Goal: Information Seeking & Learning: Learn about a topic

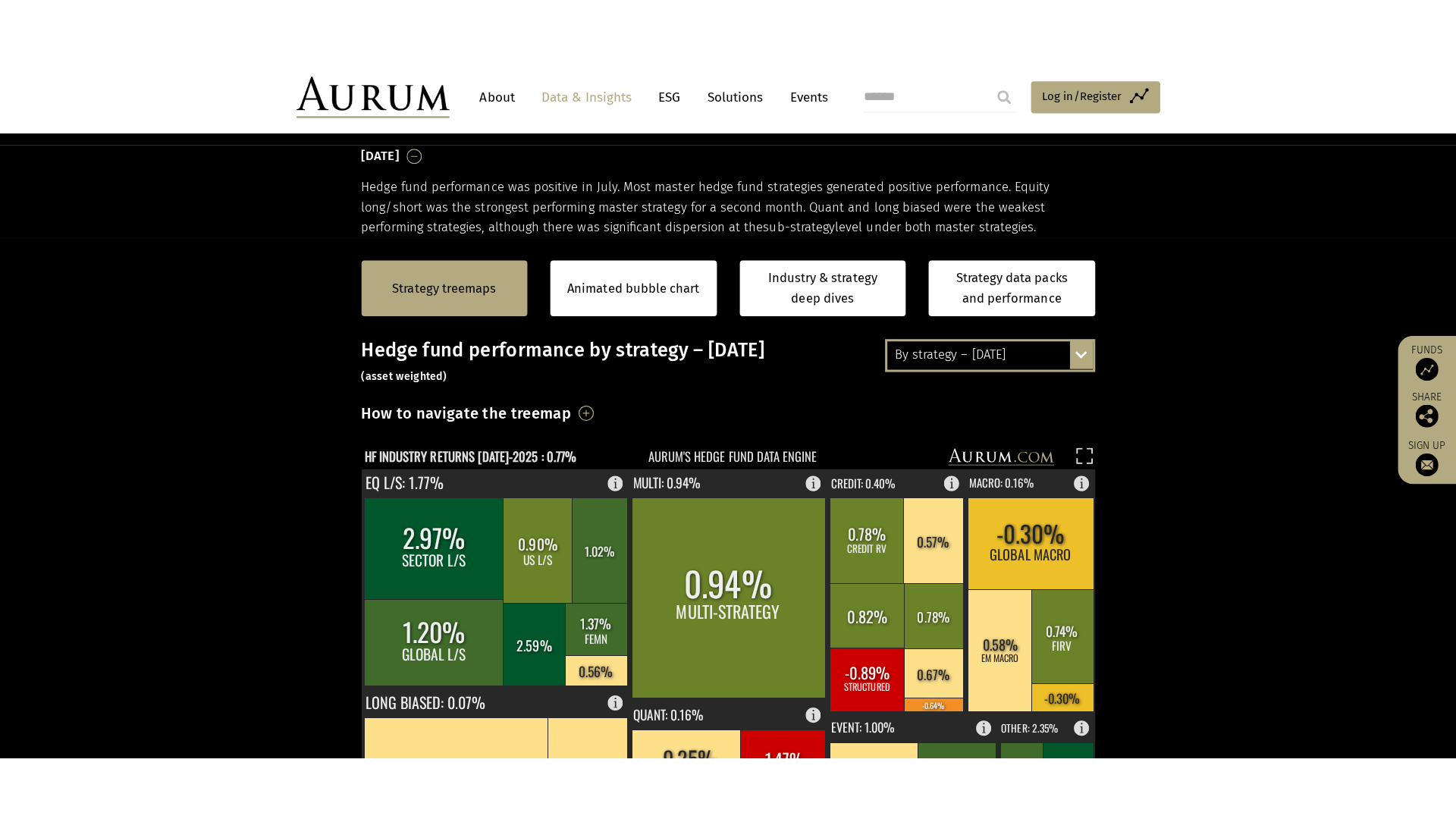
scroll to position [379, 0]
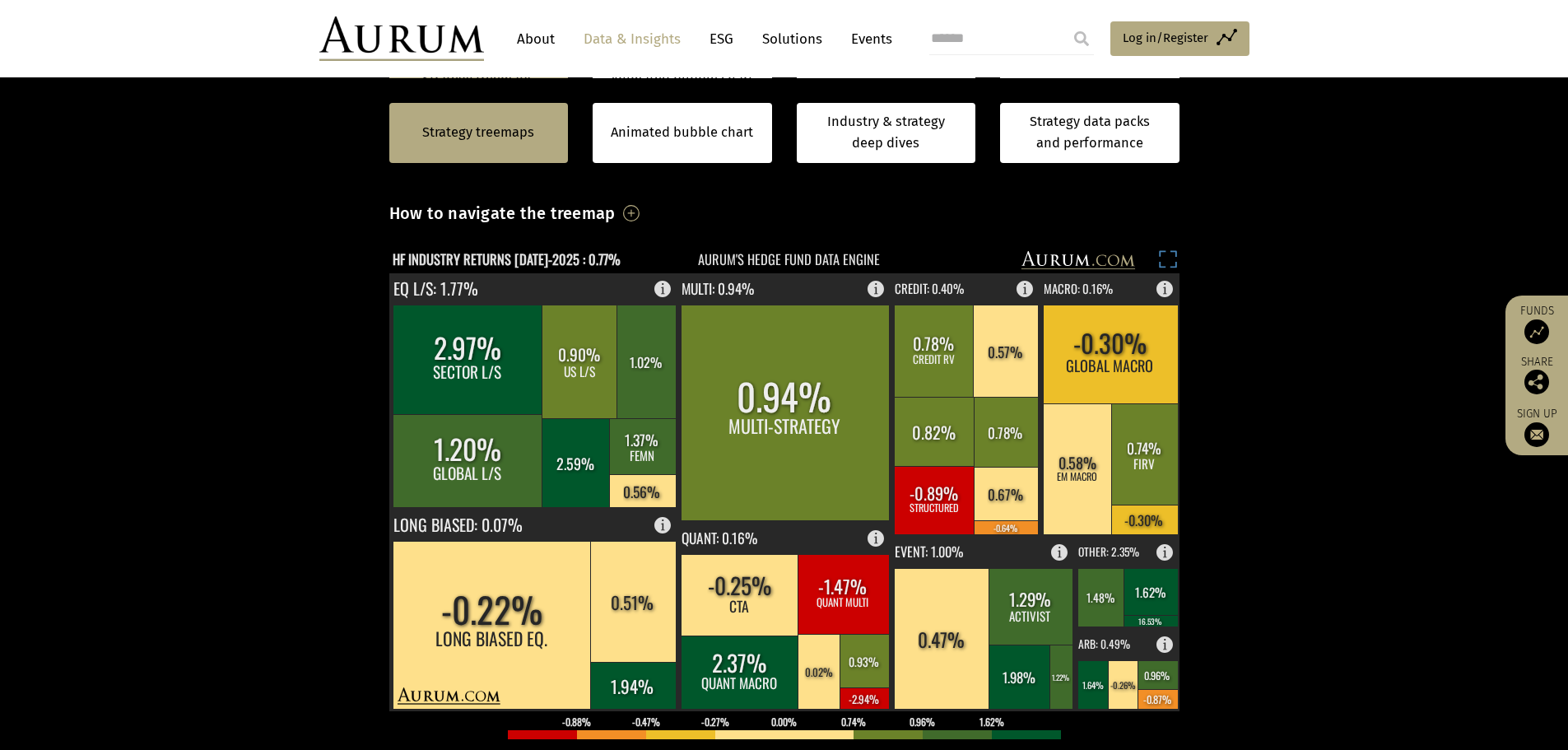
click at [1169, 263] on rect at bounding box center [1167, 261] width 23 height 23
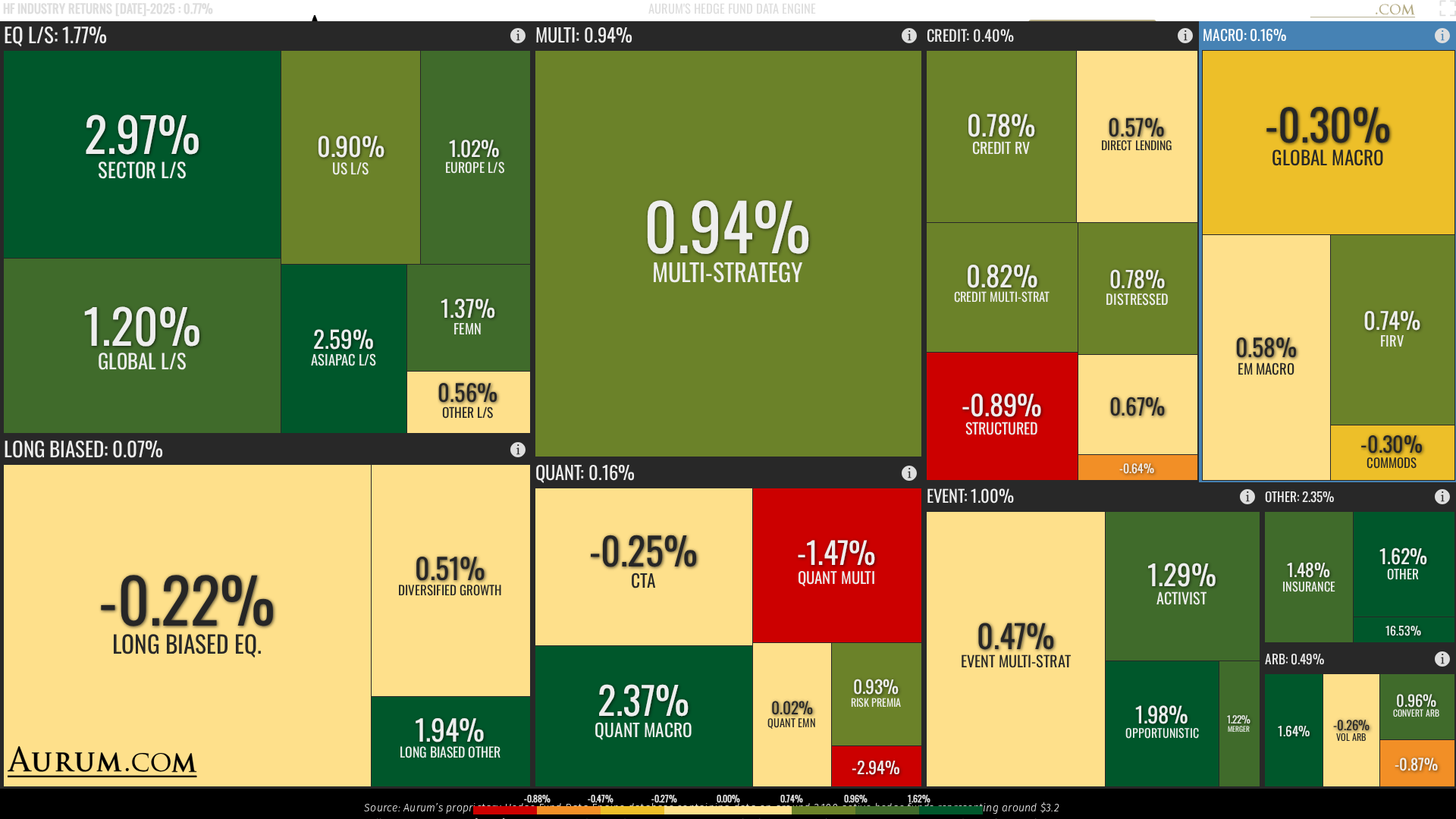
click at [1320, 36] on rect at bounding box center [1328, 251] width 259 height 461
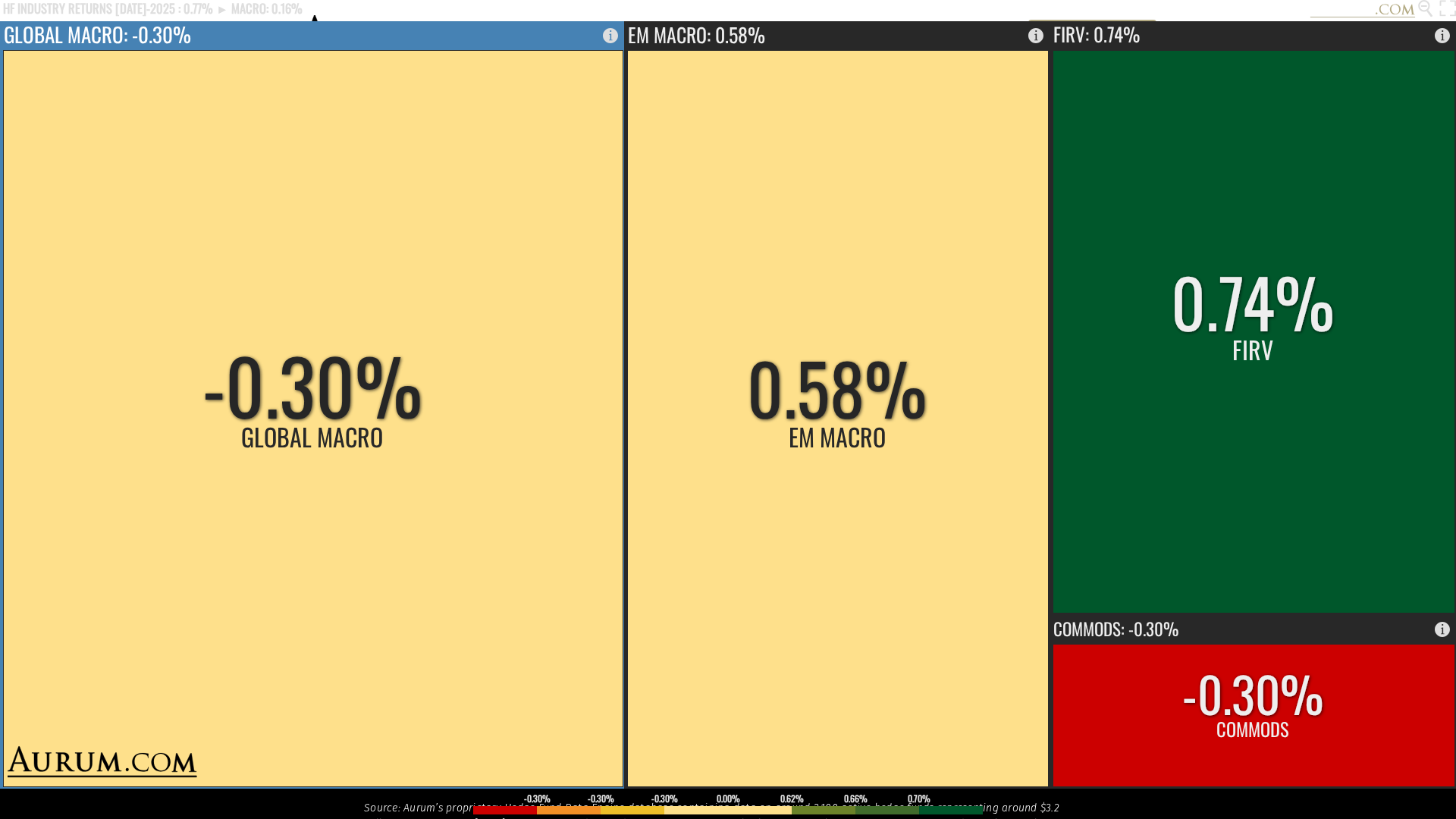
click at [394, 410] on rect at bounding box center [312, 418] width 619 height 736
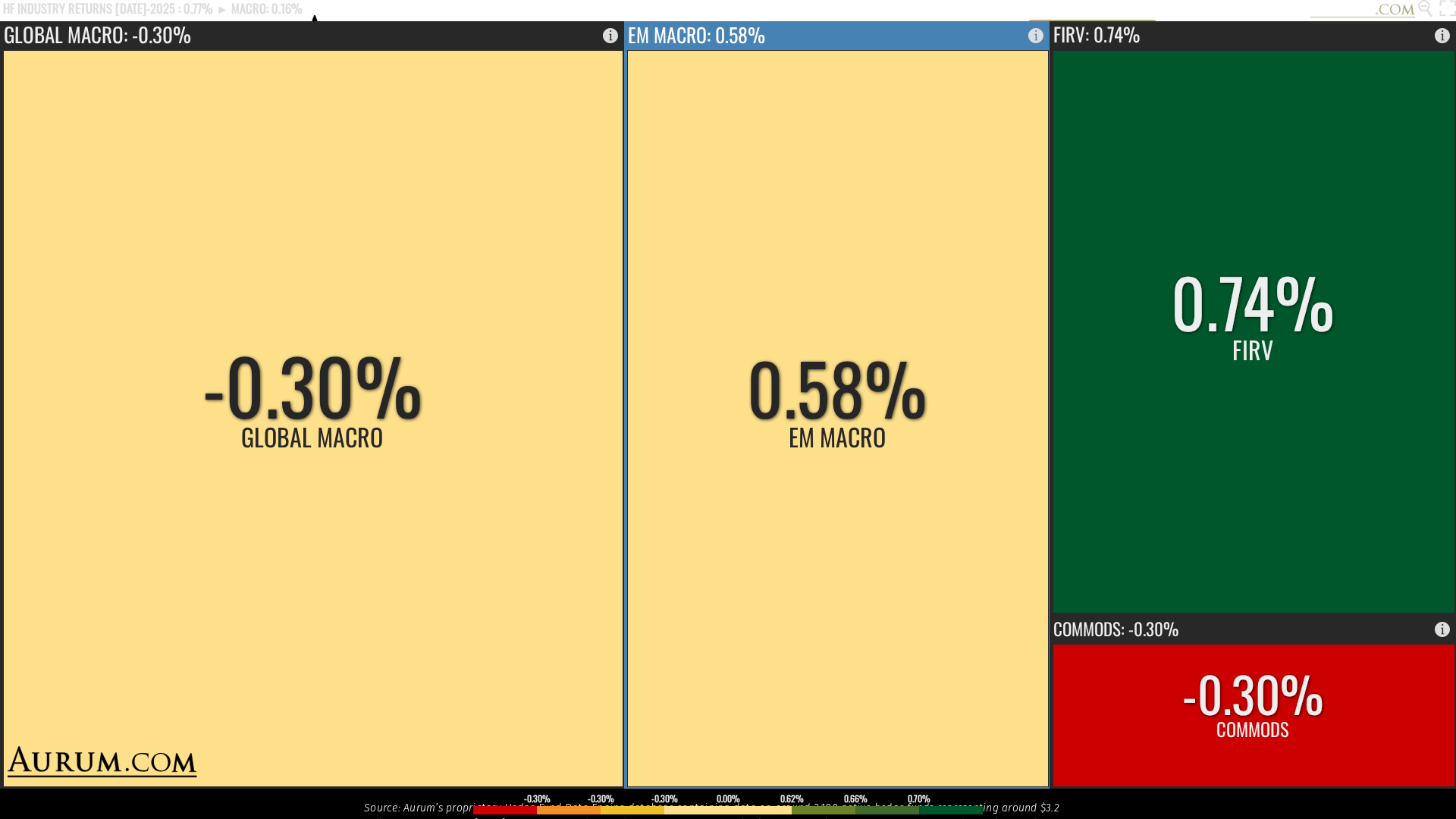
click at [753, 273] on rect at bounding box center [837, 418] width 420 height 736
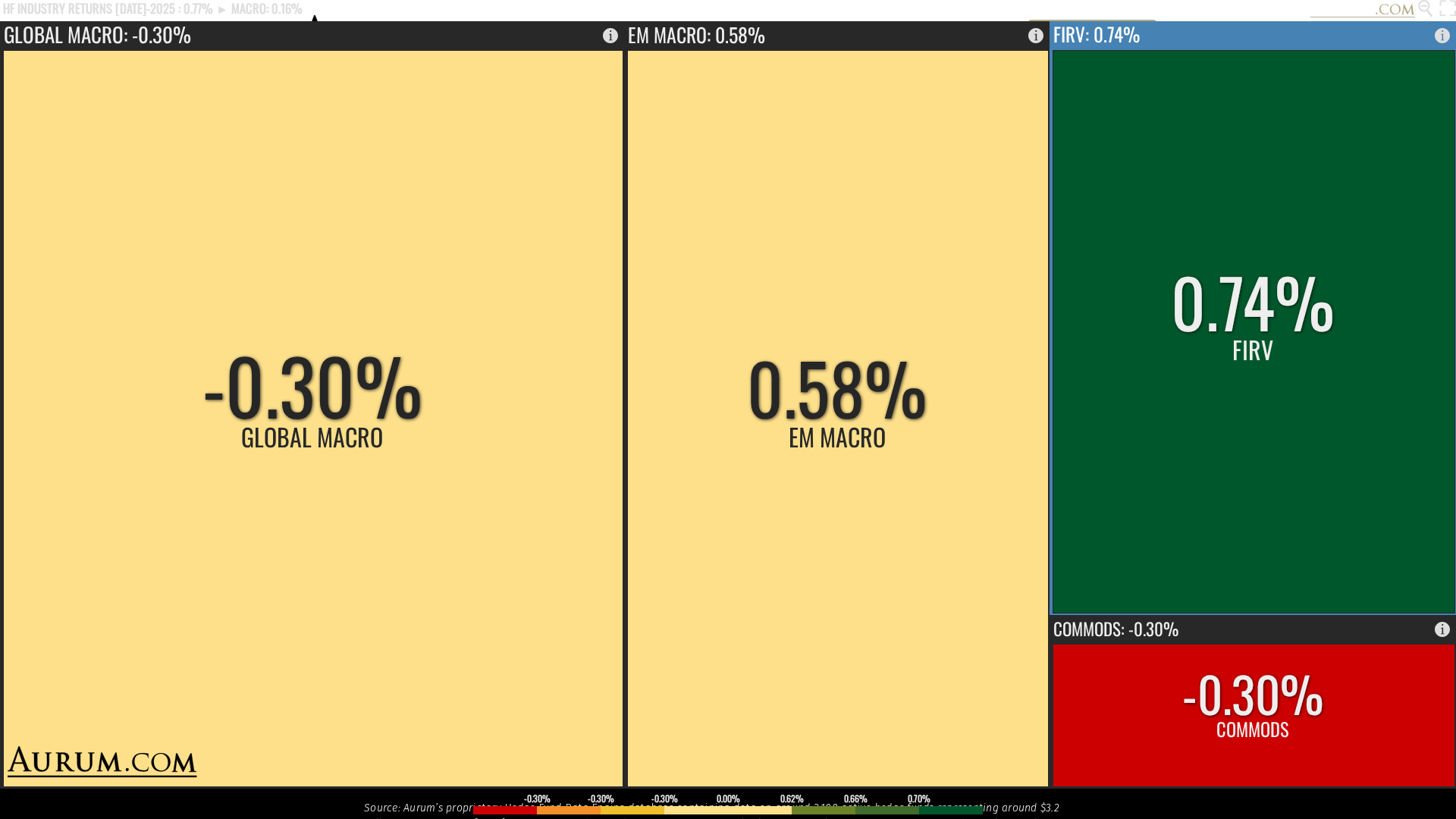
click at [1326, 384] on rect at bounding box center [1253, 332] width 402 height 563
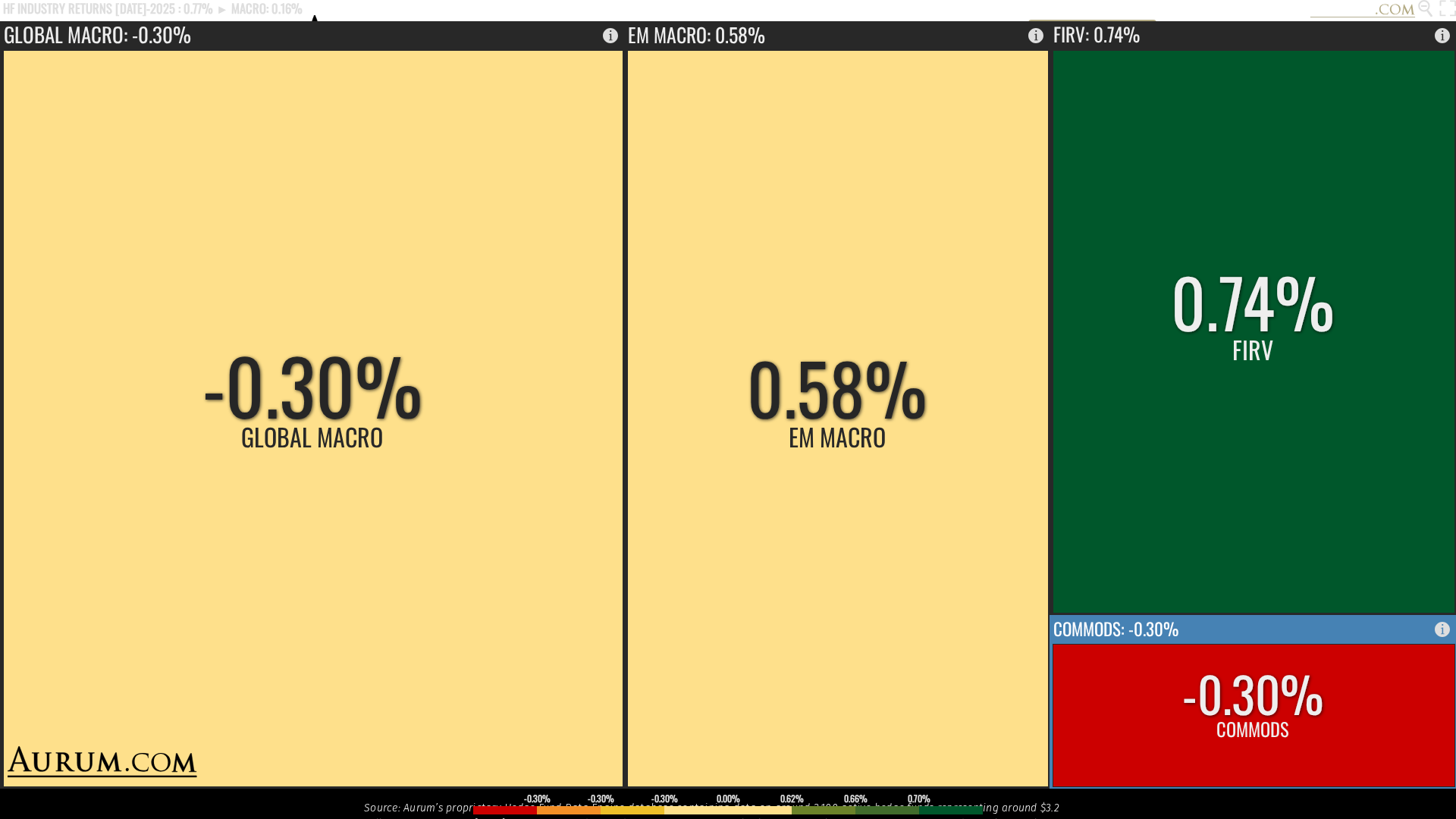
click at [1294, 667] on rect at bounding box center [1253, 715] width 402 height 142
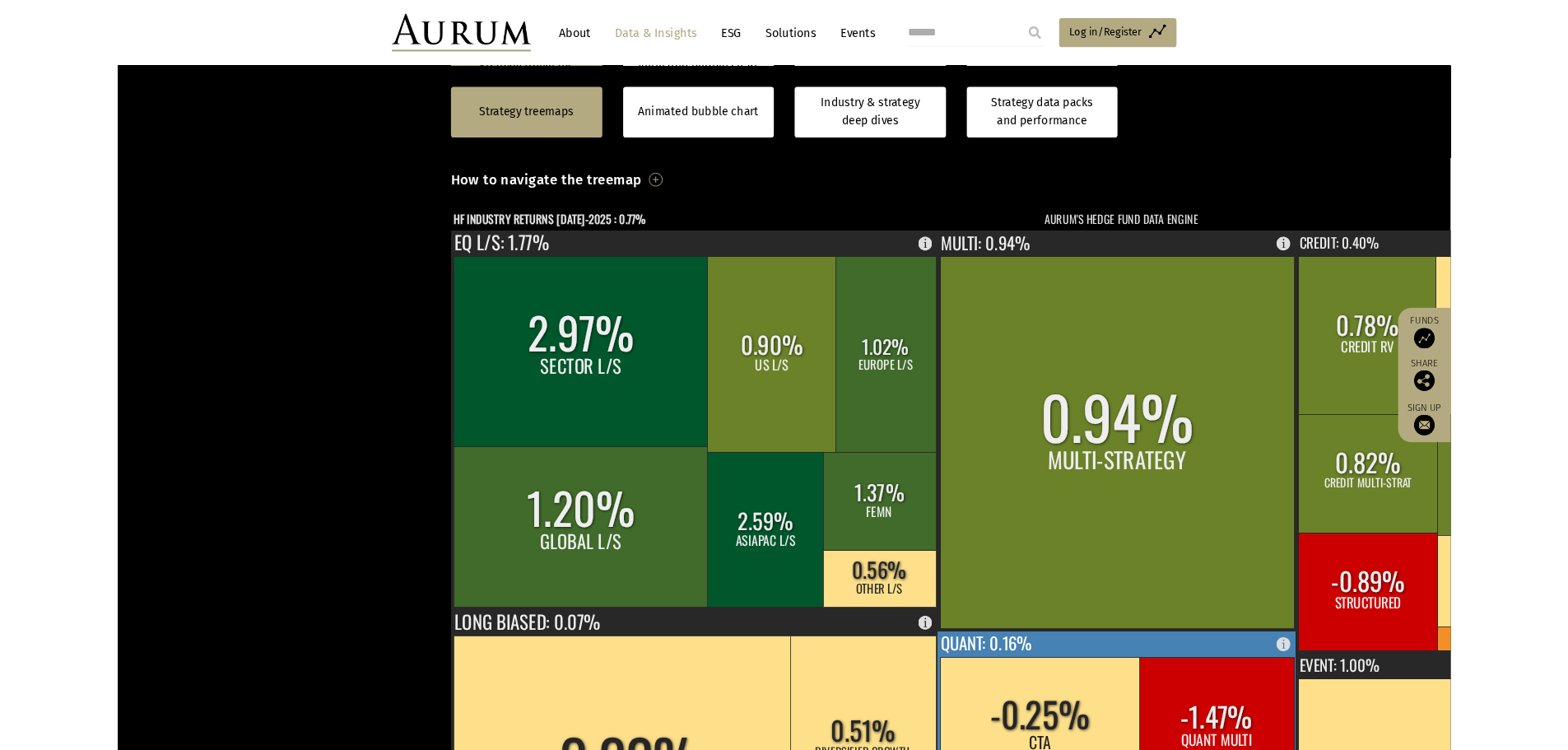
scroll to position [411, 0]
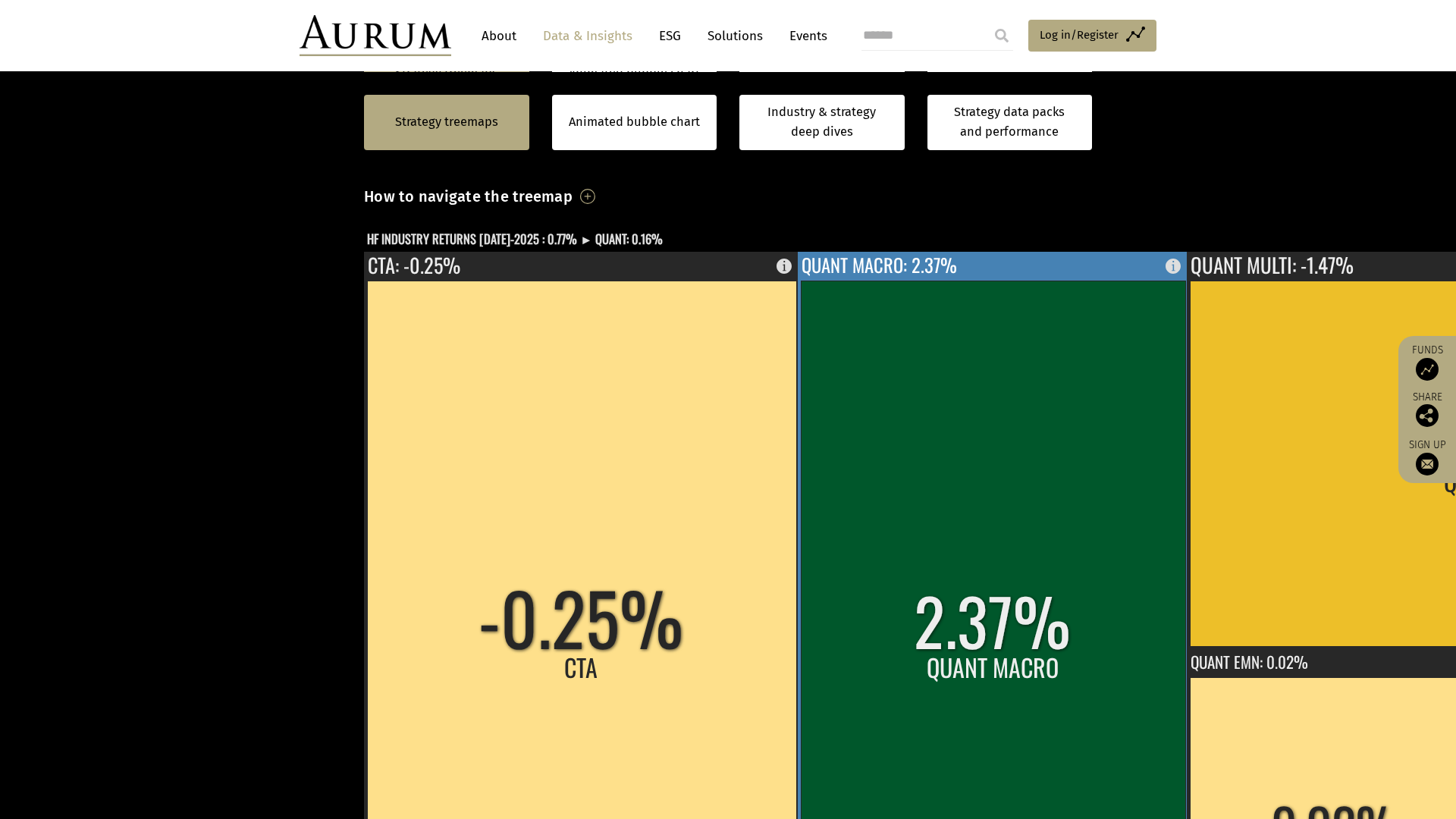
click at [801, 498] on rect at bounding box center [993, 648] width 384 height 736
